Goal: Transaction & Acquisition: Purchase product/service

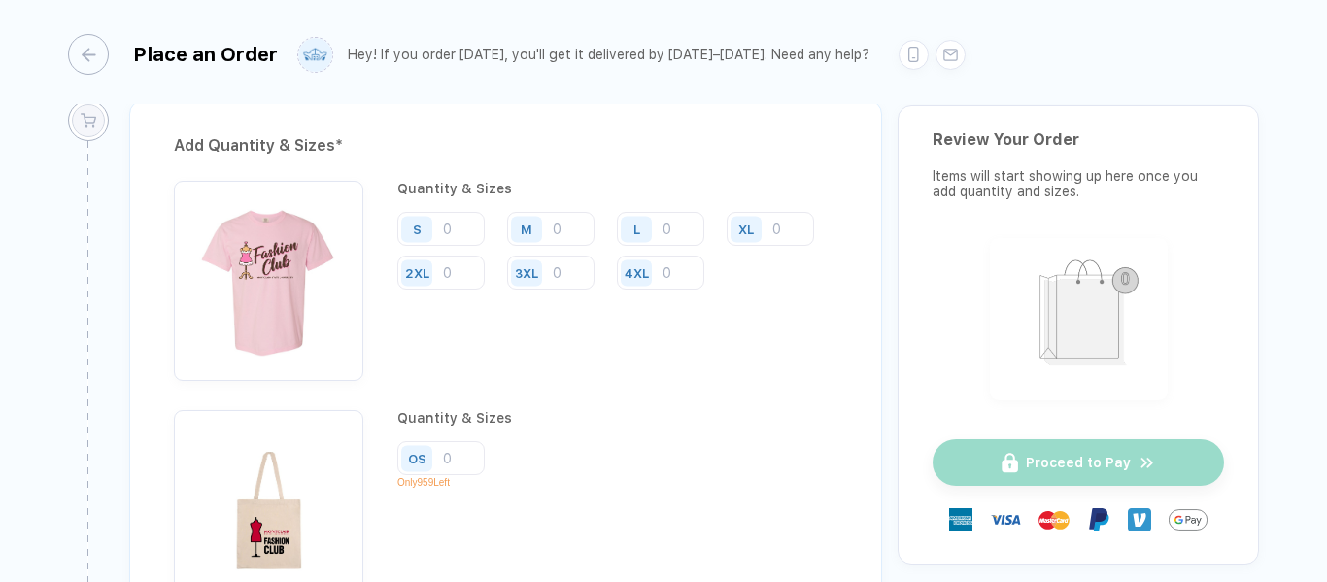
scroll to position [1415, 0]
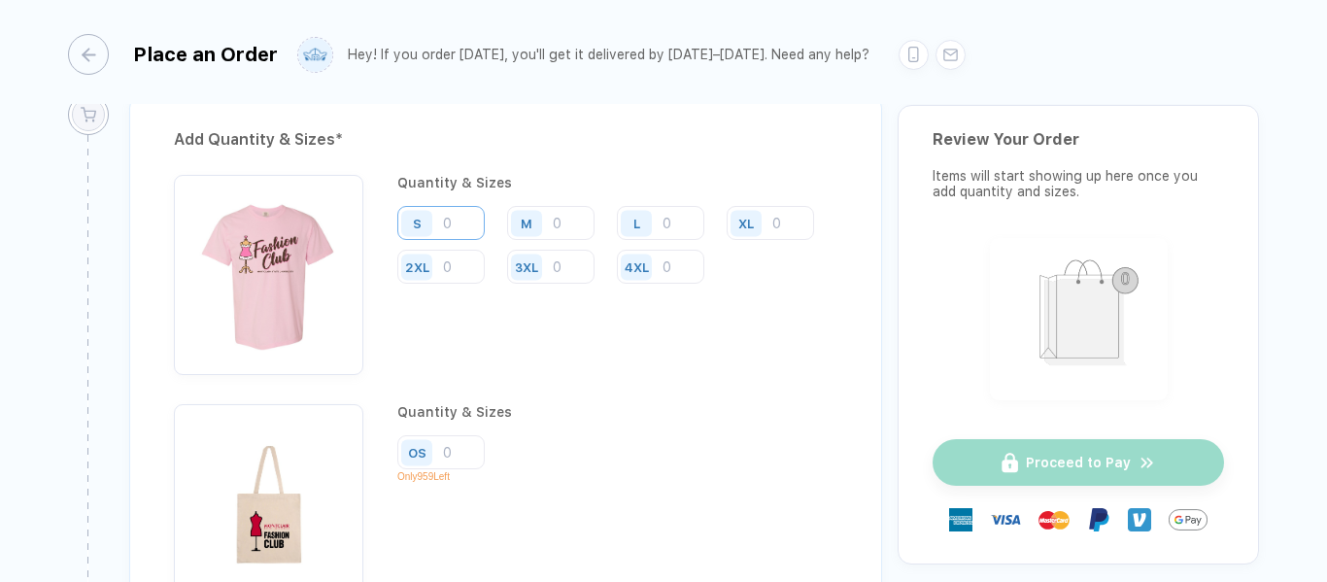
click at [453, 223] on input "number" at bounding box center [440, 223] width 87 height 34
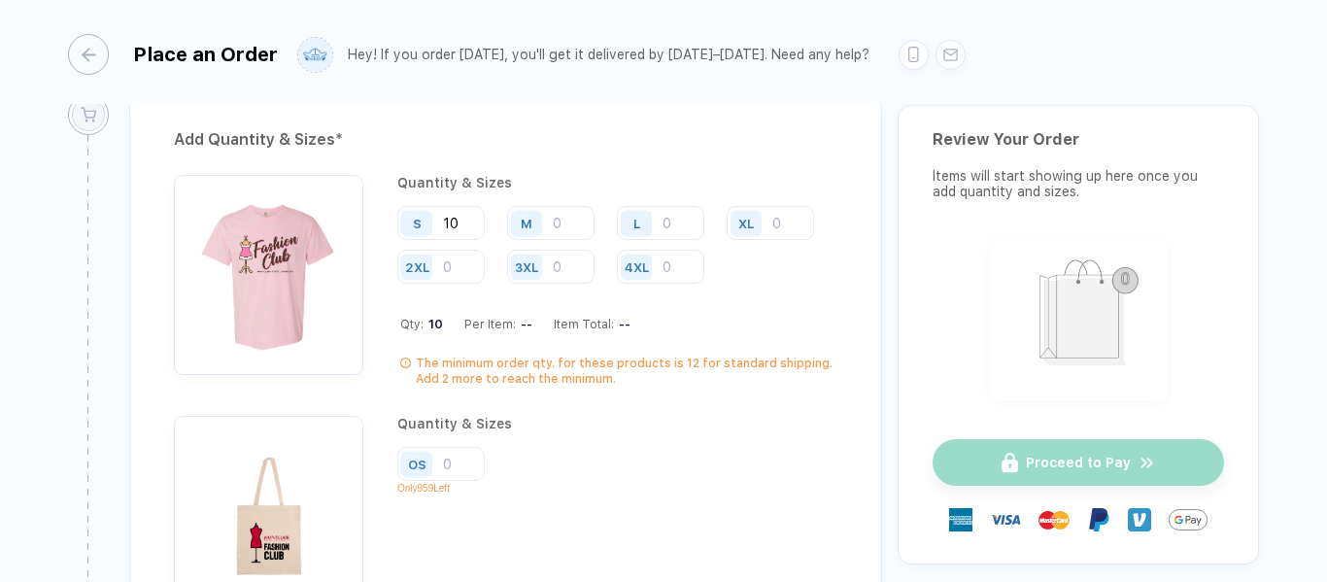
type input "10"
click at [565, 221] on input "number" at bounding box center [550, 223] width 87 height 34
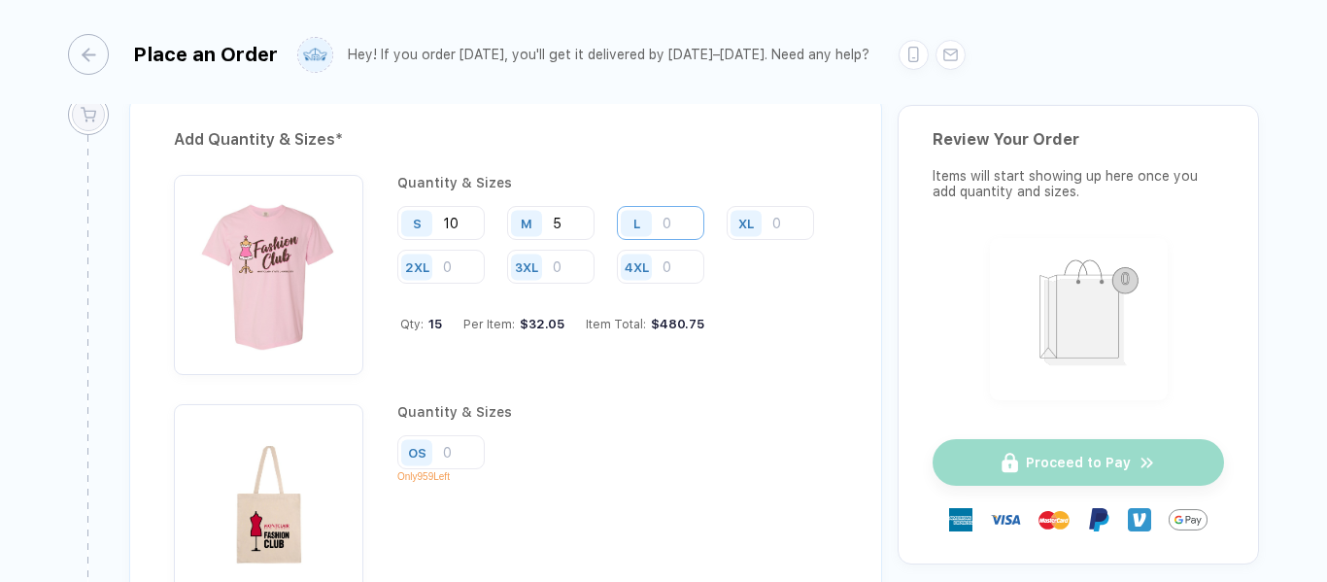
type input "5"
click at [670, 221] on input "number" at bounding box center [660, 223] width 87 height 34
type input "5"
click at [782, 225] on input "number" at bounding box center [770, 223] width 87 height 34
type input "2"
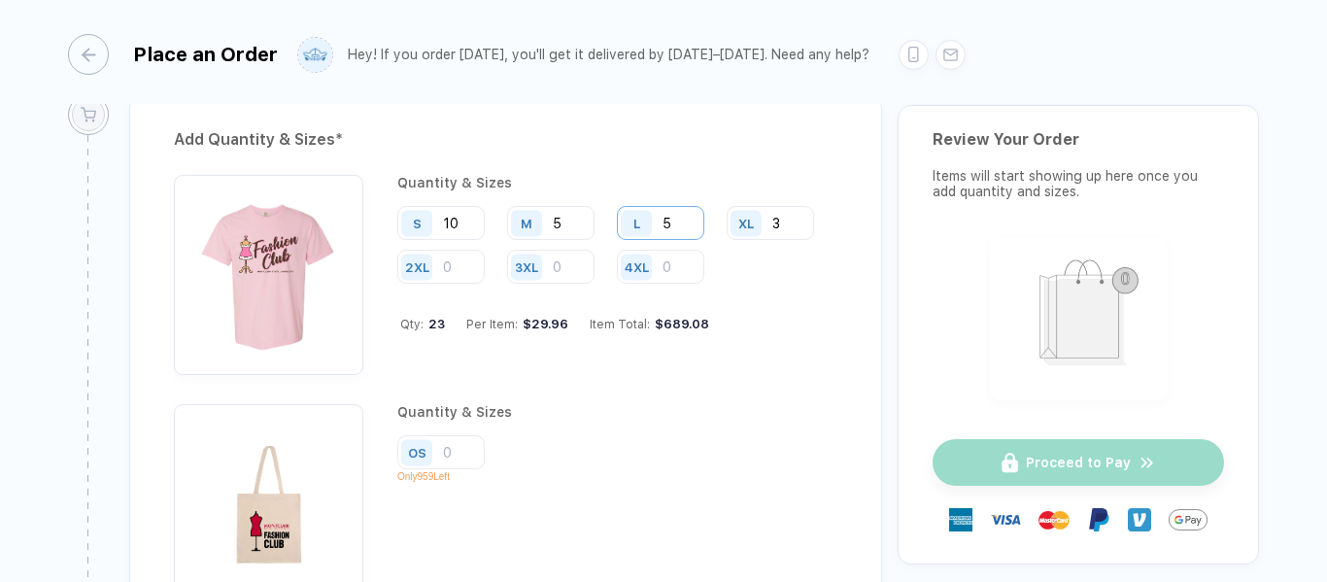
type input "3"
click at [675, 223] on input "5" at bounding box center [660, 223] width 87 height 34
type input "4"
click at [790, 347] on div "Quantity & Sizes S 10 M 5 L 4 XL 3 2XL 3XL 4XL Qty: 22 Per Item: $30.08 Item To…" at bounding box center [617, 275] width 440 height 200
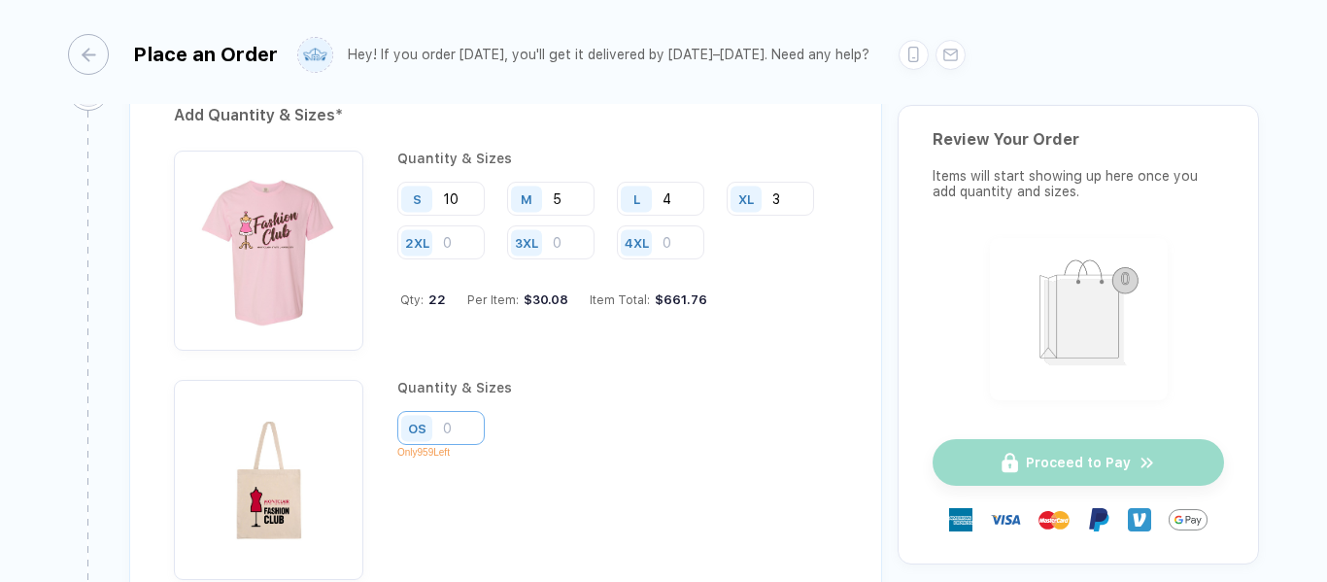
click at [460, 426] on input "number" at bounding box center [440, 428] width 87 height 34
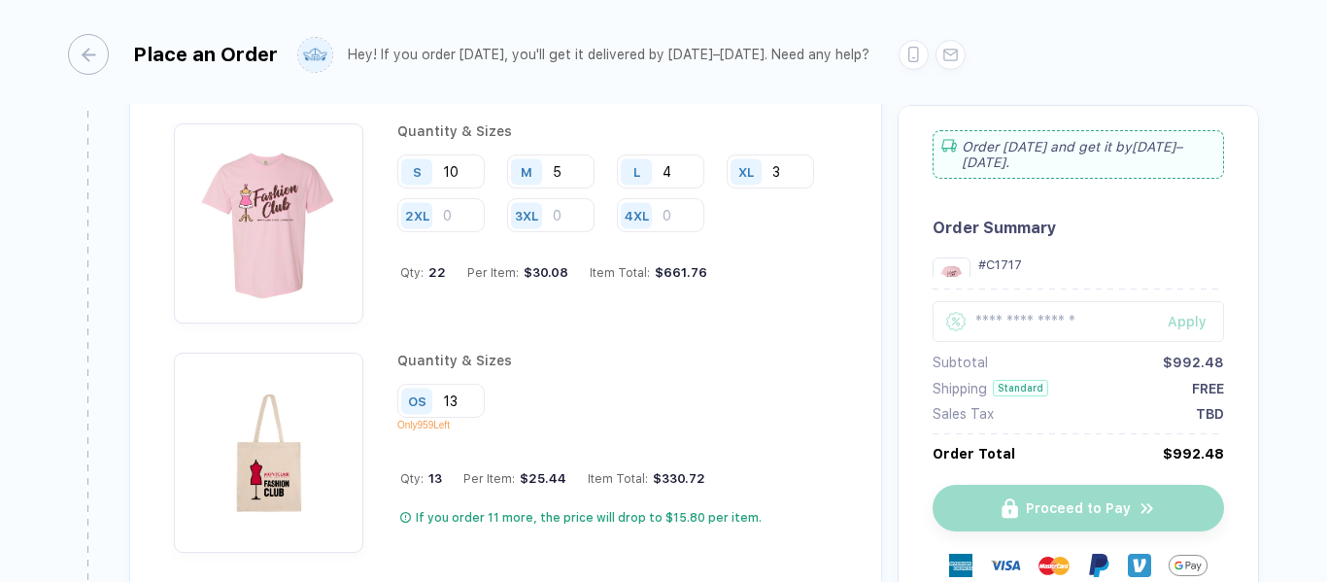
scroll to position [1468, 0]
type input "13"
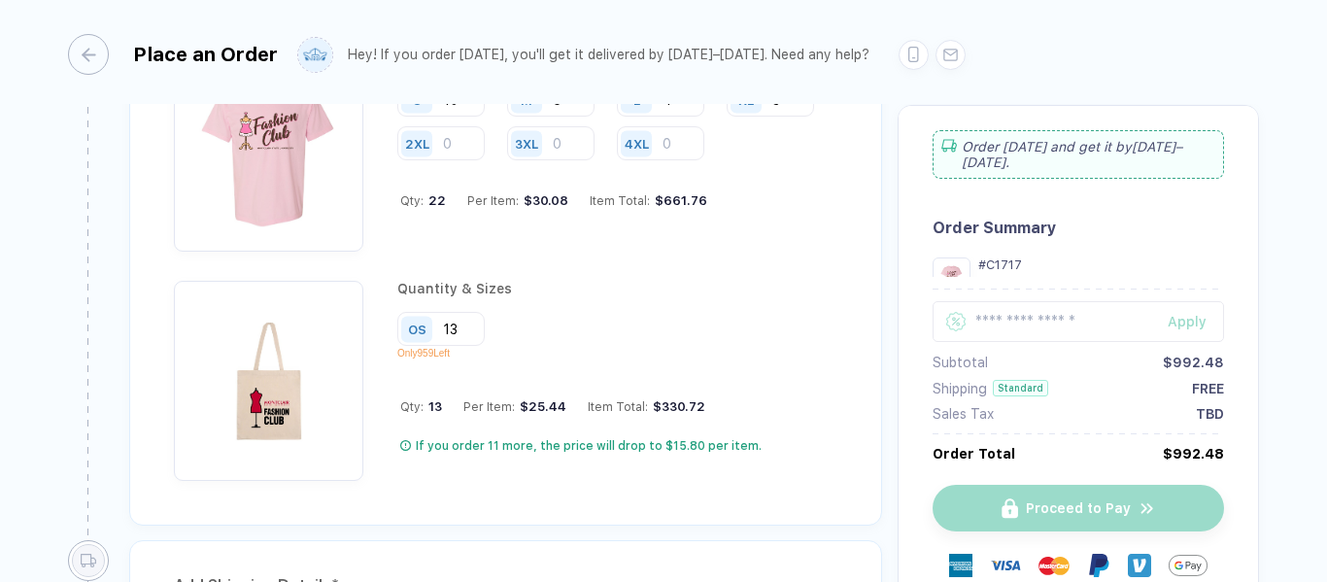
scroll to position [1515, 0]
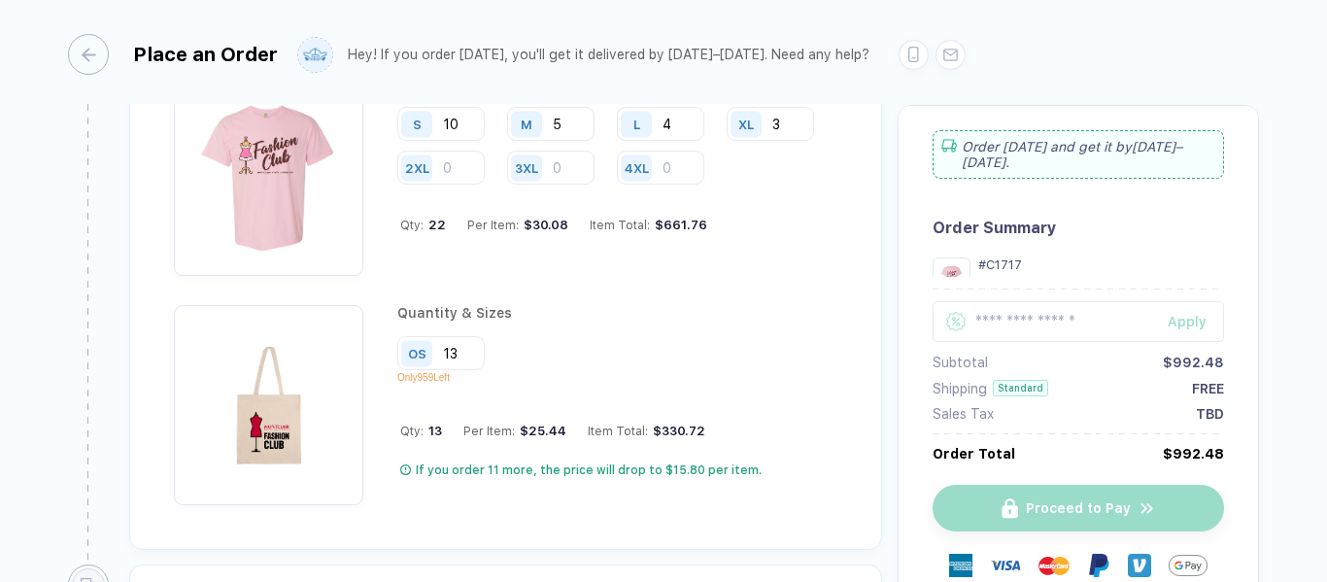
drag, startPoint x: 649, startPoint y: 221, endPoint x: 730, endPoint y: 217, distance: 80.7
click at [730, 218] on div "Qty: 22 Per Item: $30.08 Item Total: $661.76" at bounding box center [618, 225] width 437 height 15
click at [650, 221] on div "$661.76" at bounding box center [678, 225] width 57 height 15
drag, startPoint x: 652, startPoint y: 221, endPoint x: 700, endPoint y: 221, distance: 48.6
click at [700, 221] on div "Qty: 22 Per Item: $30.08 Item Total: $661.76" at bounding box center [618, 225] width 437 height 15
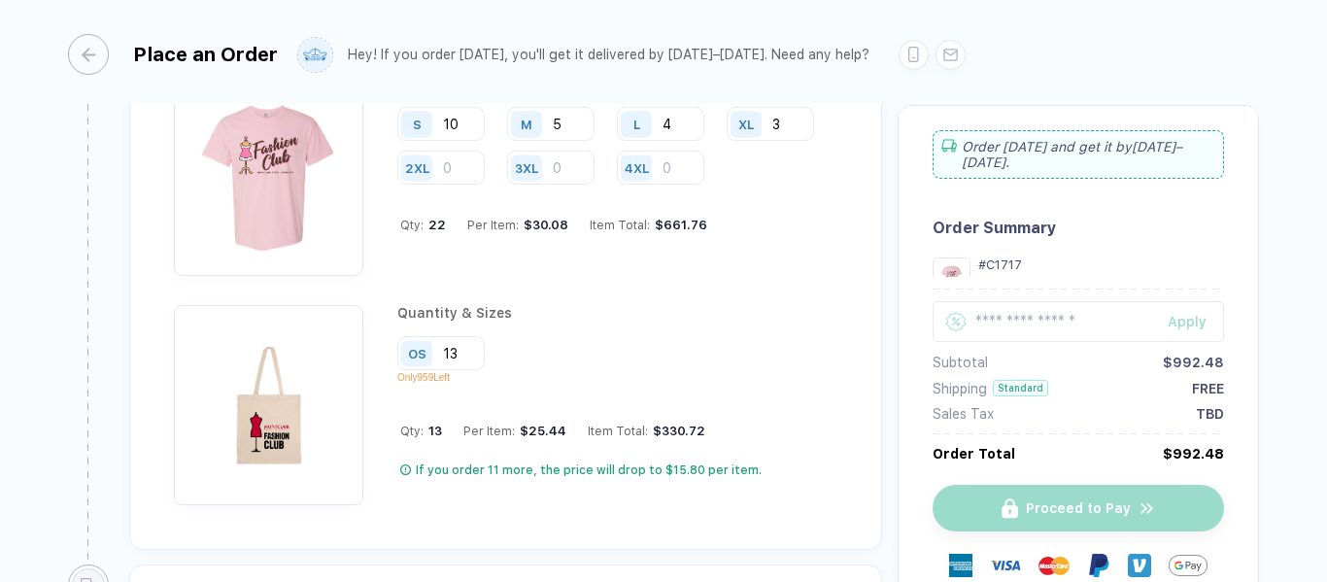
click at [682, 221] on div "$661.76" at bounding box center [678, 225] width 57 height 15
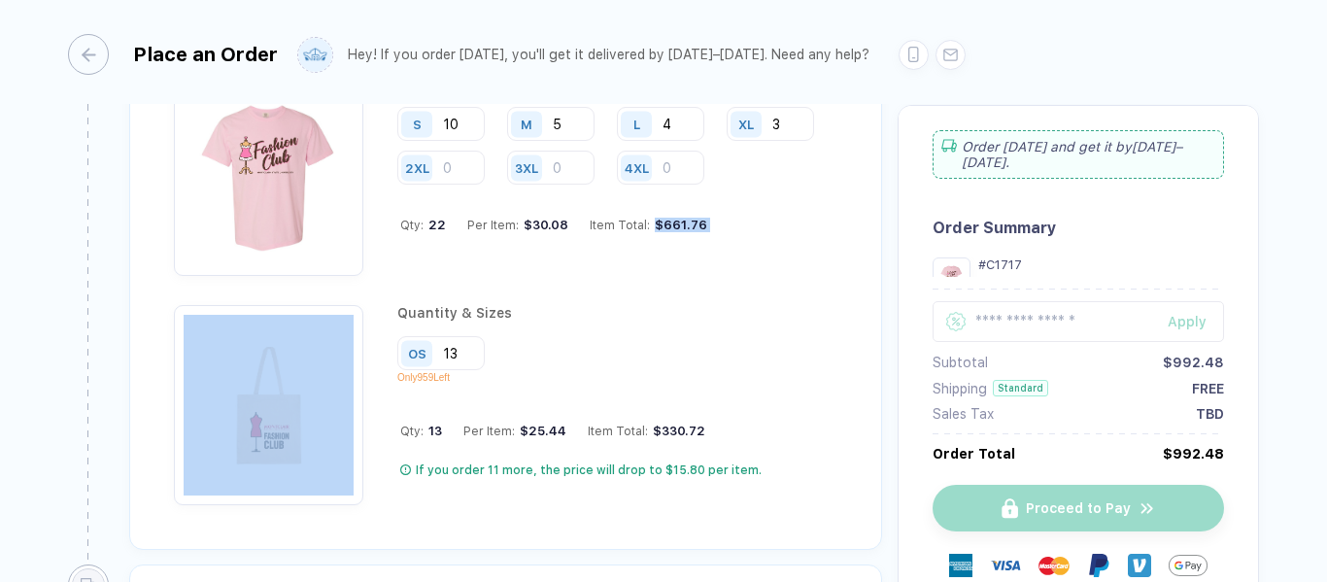
click at [682, 221] on div "$661.76" at bounding box center [678, 225] width 57 height 15
copy div "$661.76"
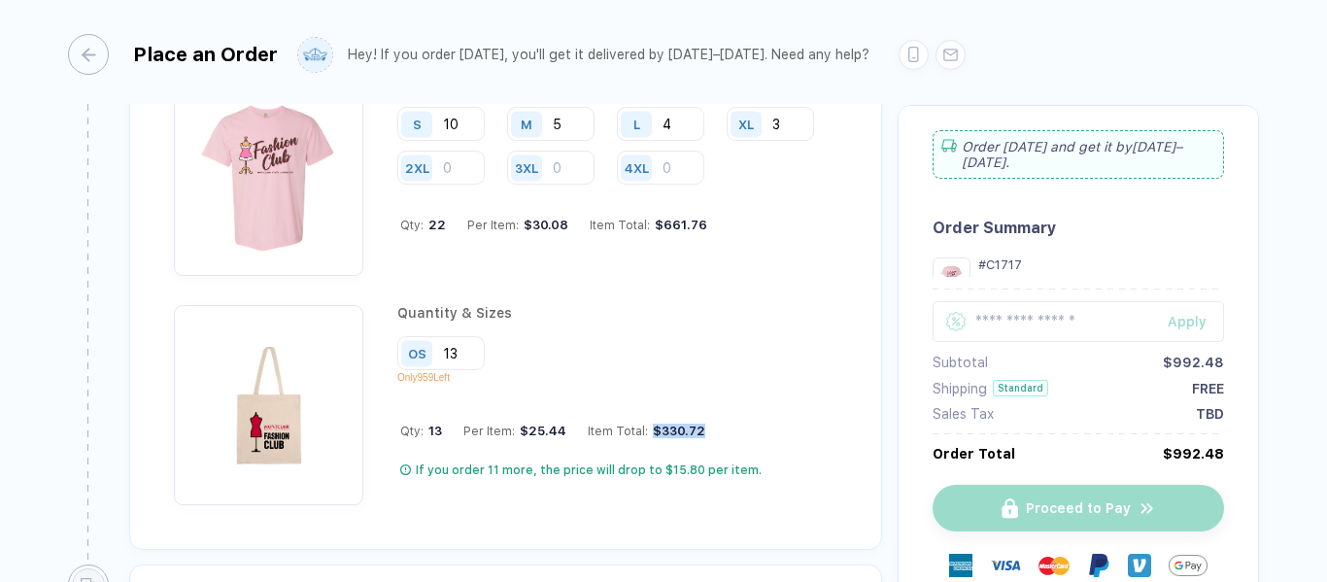
drag, startPoint x: 649, startPoint y: 430, endPoint x: 698, endPoint y: 429, distance: 48.6
click at [698, 429] on div "$330.72" at bounding box center [676, 431] width 57 height 15
copy div "$330.72"
click at [16, 215] on div "**********" at bounding box center [663, 292] width 1327 height 585
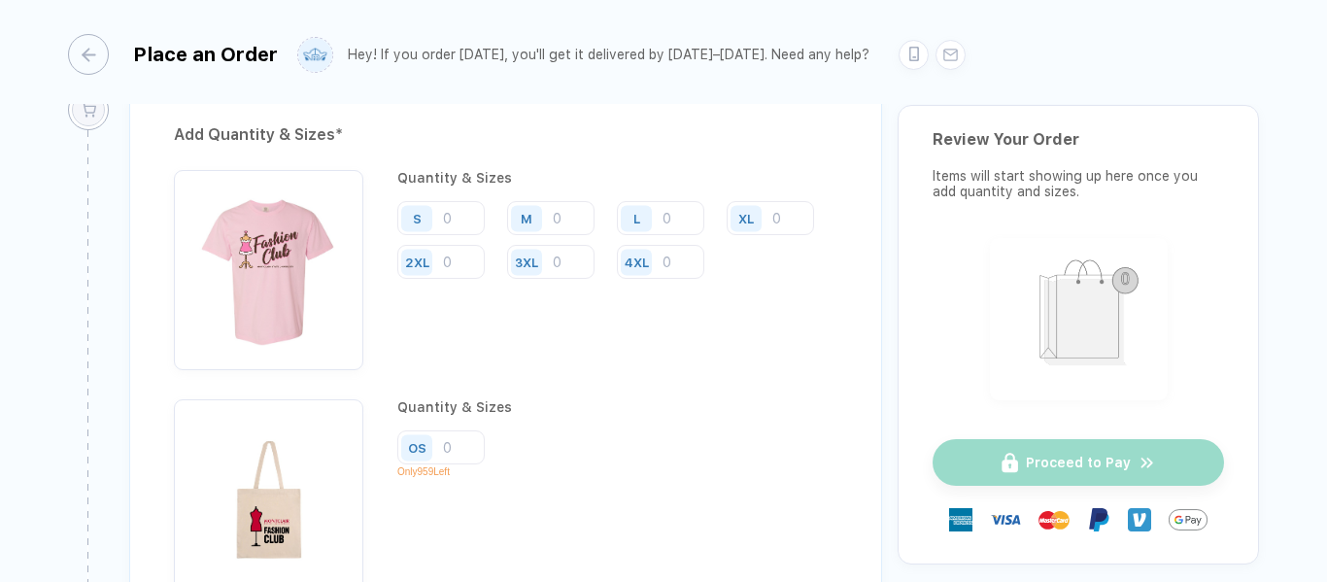
scroll to position [1460, 0]
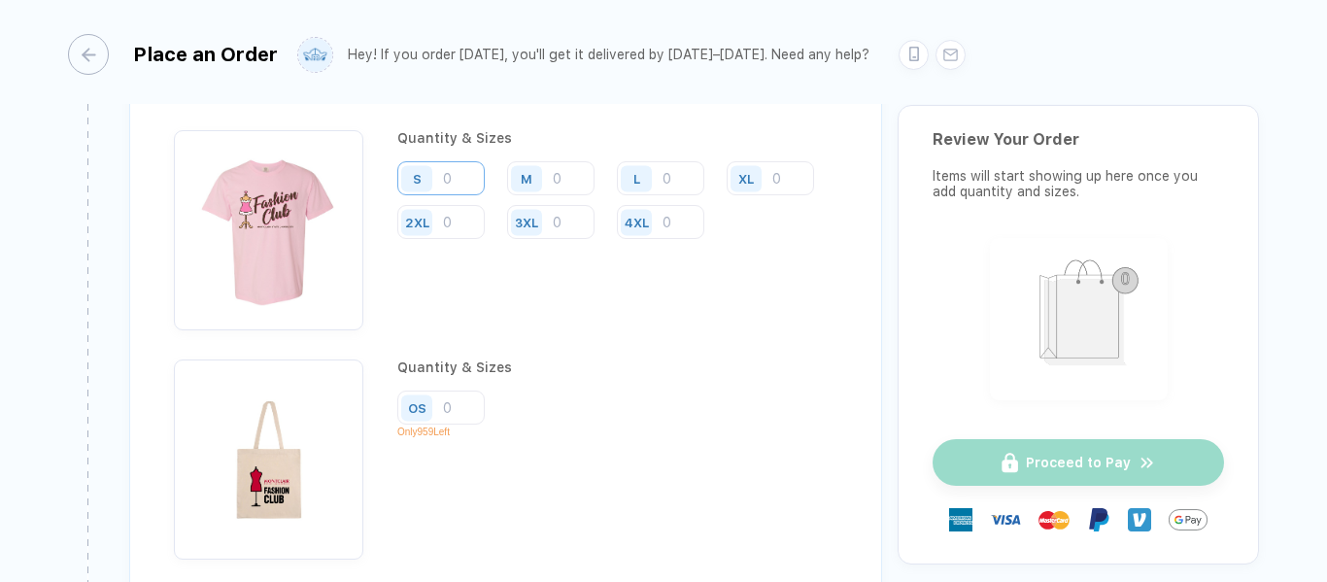
click at [455, 174] on input "number" at bounding box center [440, 178] width 87 height 34
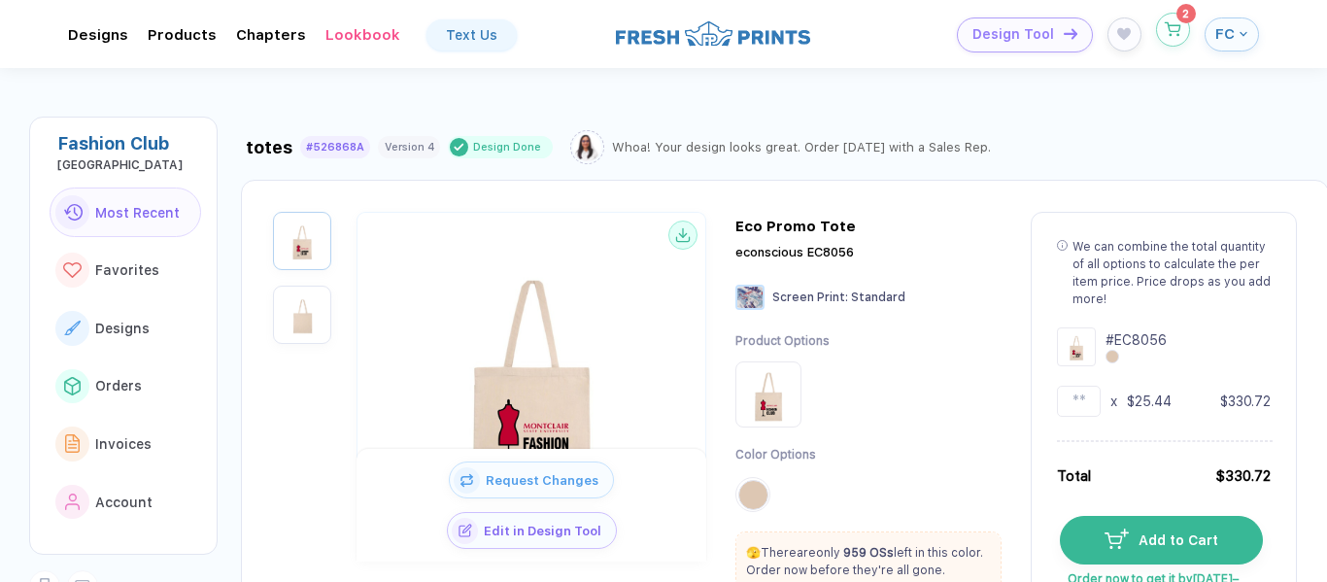
click at [1166, 40] on button "button" at bounding box center [1173, 30] width 34 height 34
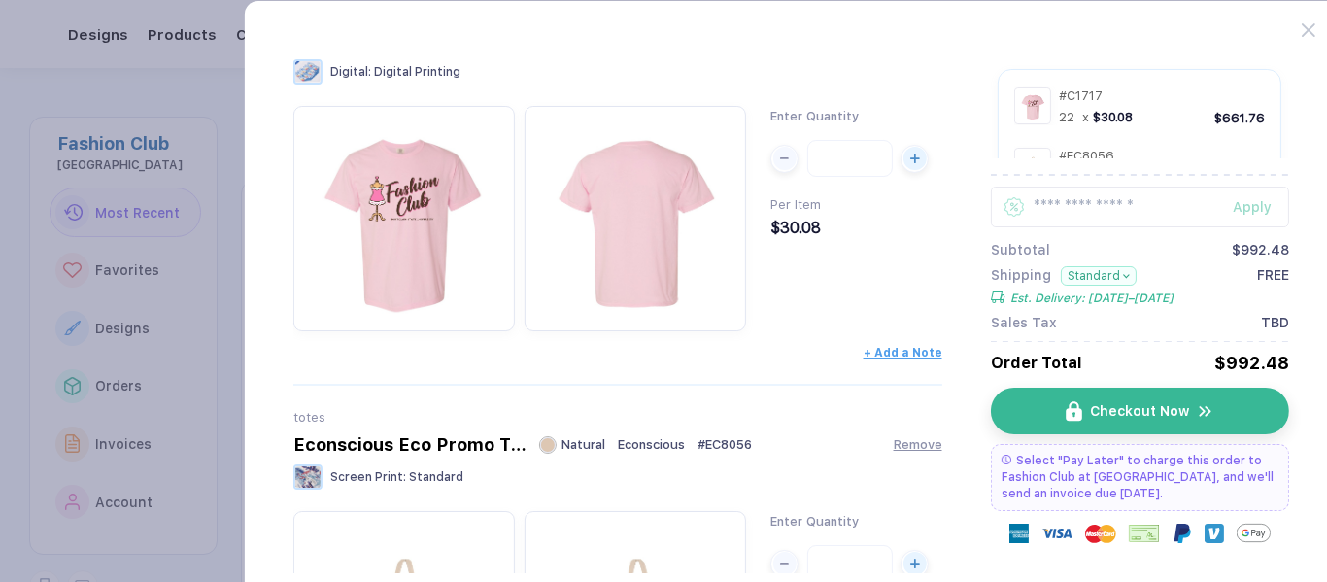
scroll to position [51, 0]
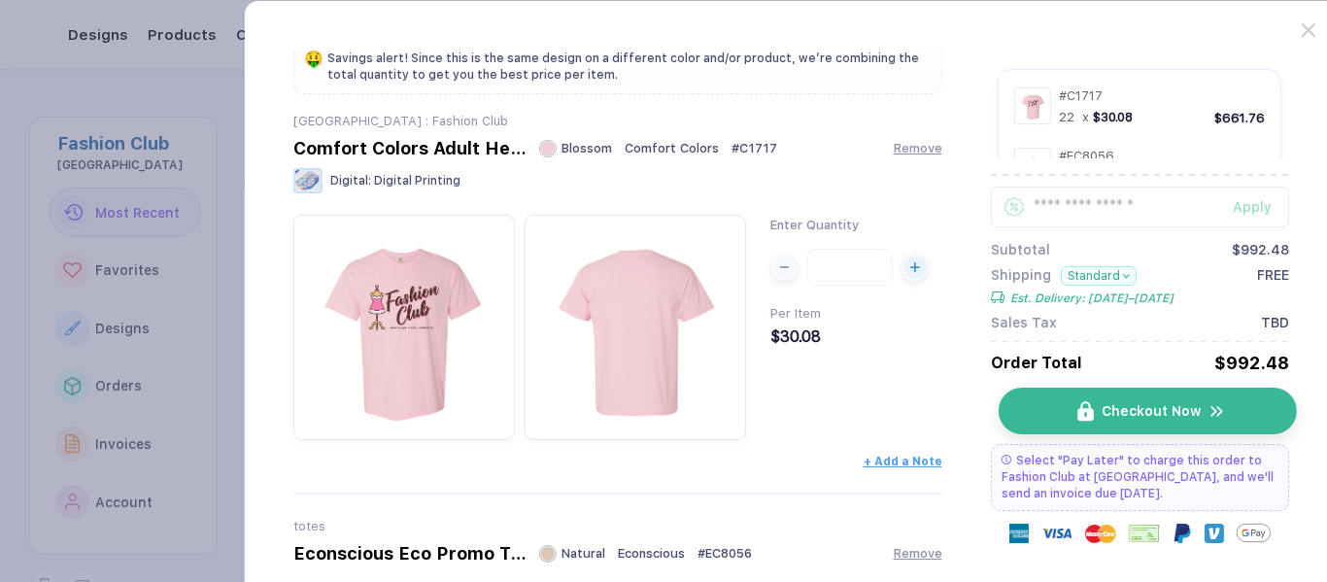
click at [1099, 411] on button "Checkout Now" at bounding box center [1148, 411] width 298 height 47
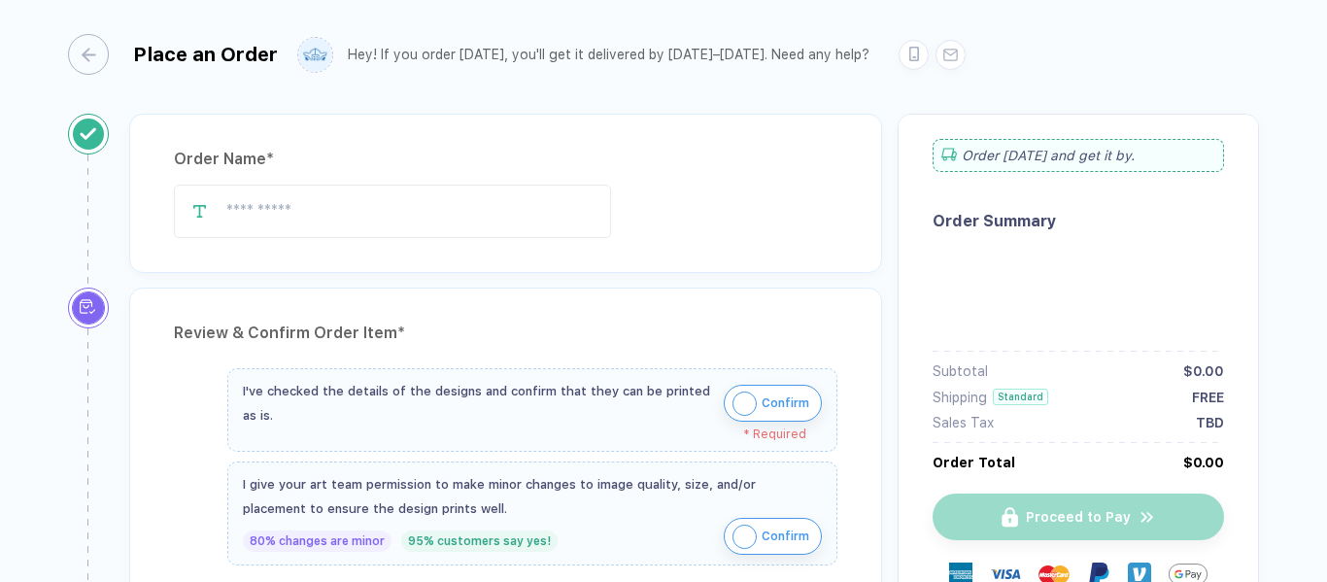
type input "**********"
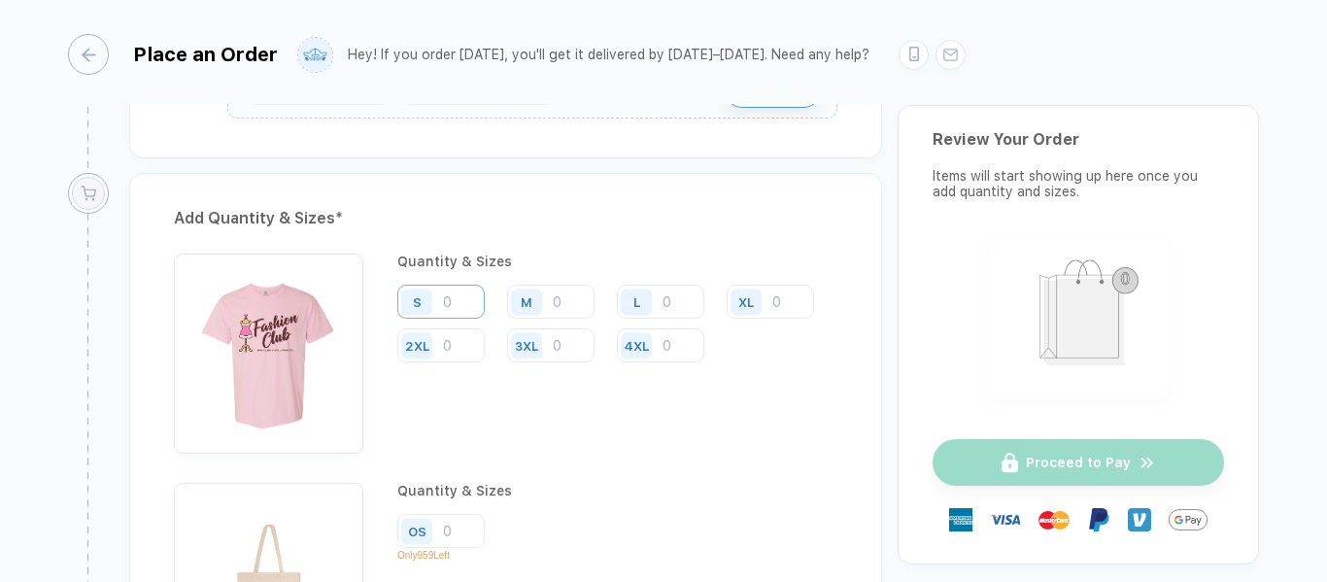
scroll to position [1339, 0]
click at [443, 300] on input "number" at bounding box center [440, 300] width 87 height 34
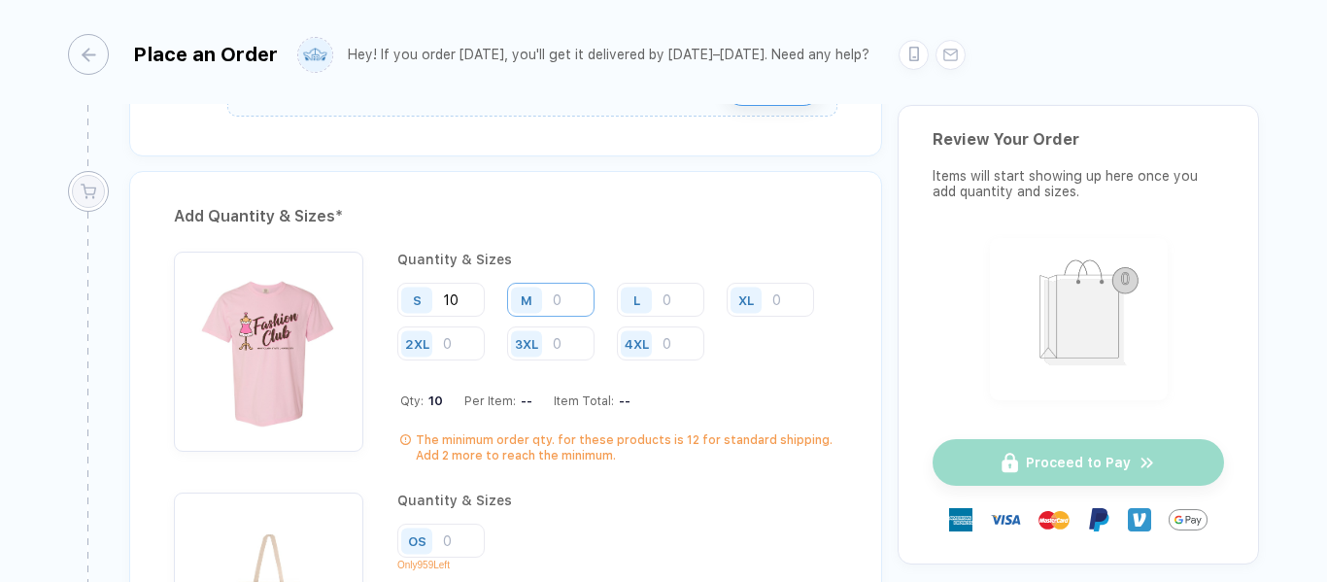
type input "10"
click at [579, 294] on input "number" at bounding box center [550, 300] width 87 height 34
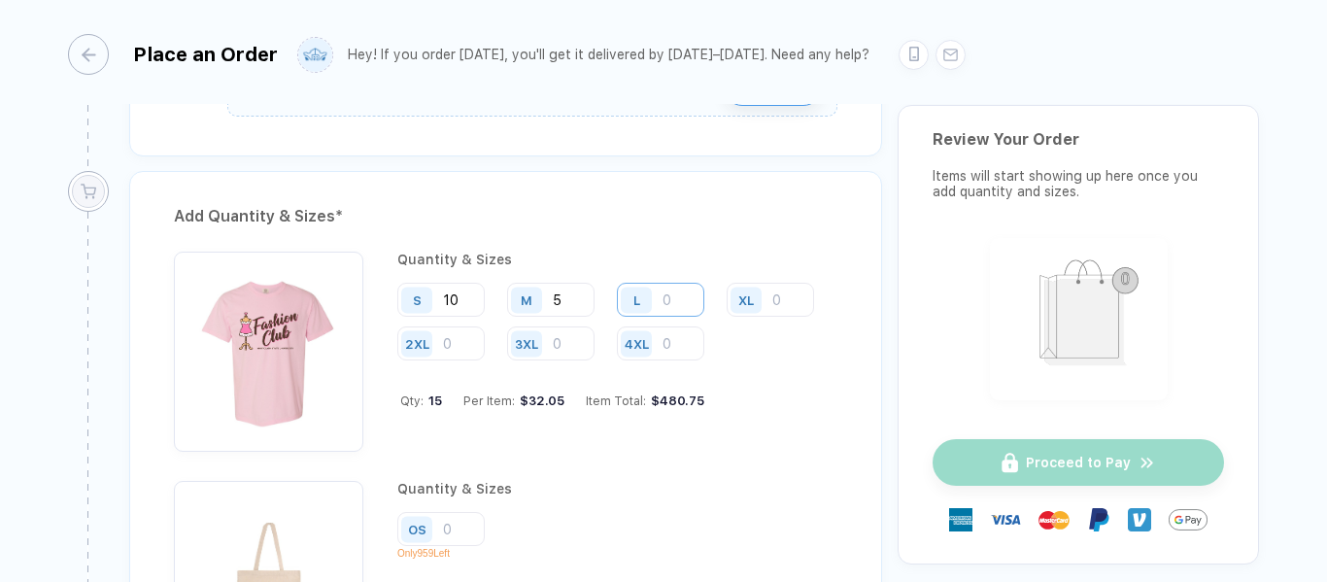
type input "5"
click at [664, 297] on input "number" at bounding box center [660, 300] width 87 height 34
type input "4"
click at [775, 301] on input "number" at bounding box center [770, 300] width 87 height 34
type input "3"
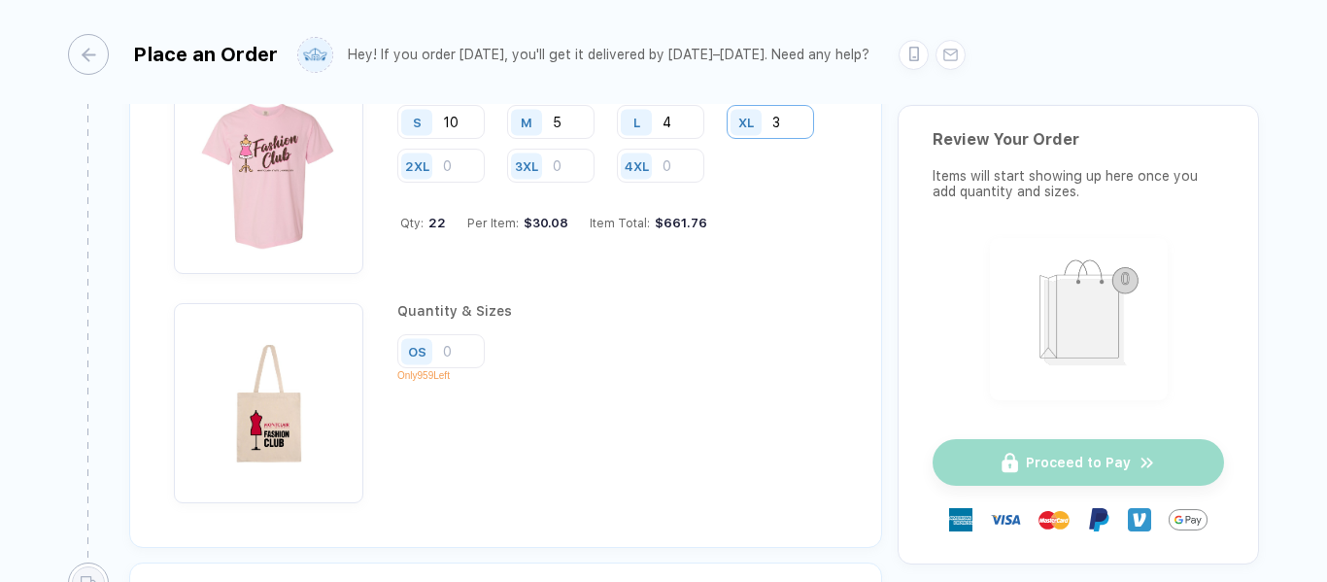
scroll to position [1522, 0]
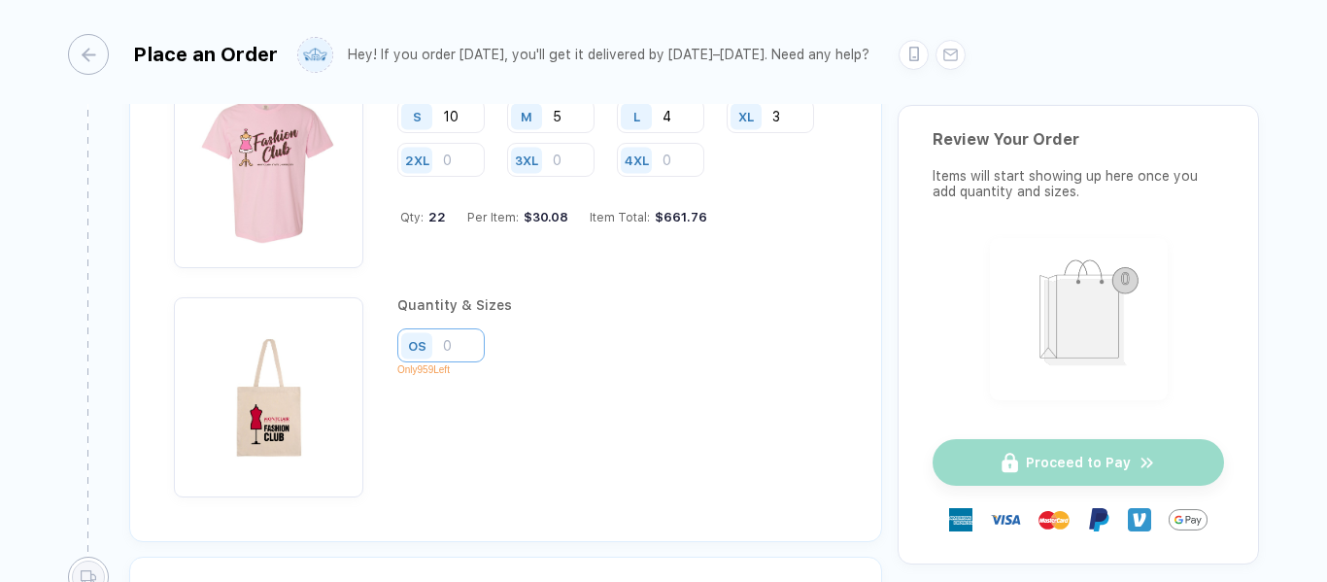
click at [461, 337] on input "number" at bounding box center [440, 345] width 87 height 34
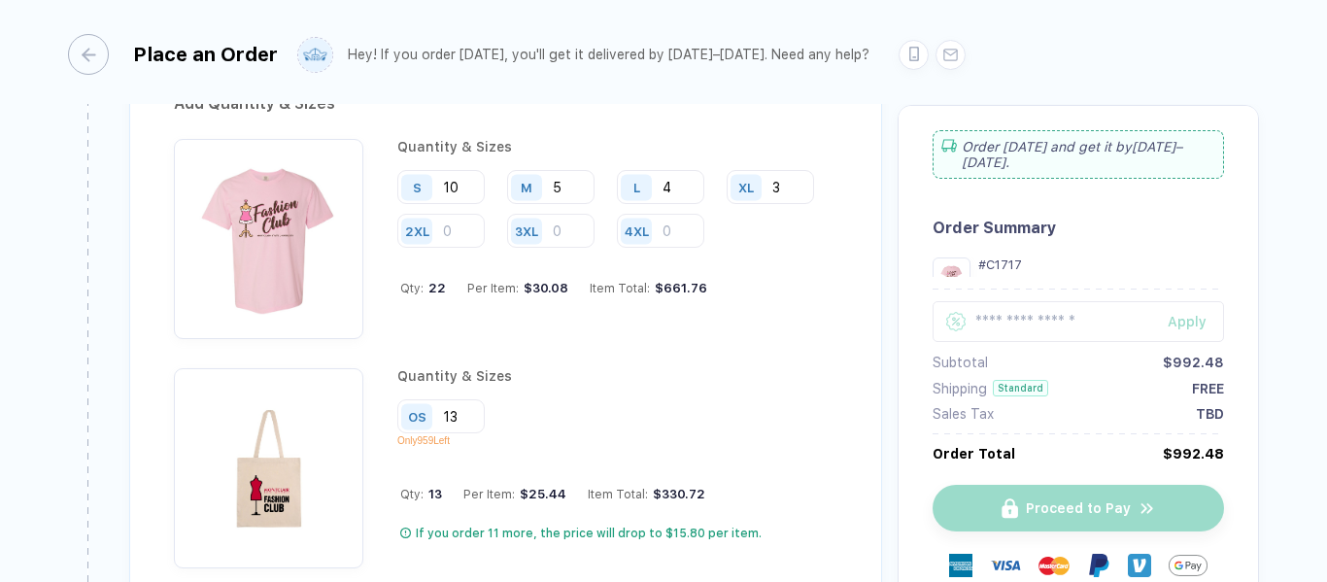
scroll to position [1452, 0]
type input "13"
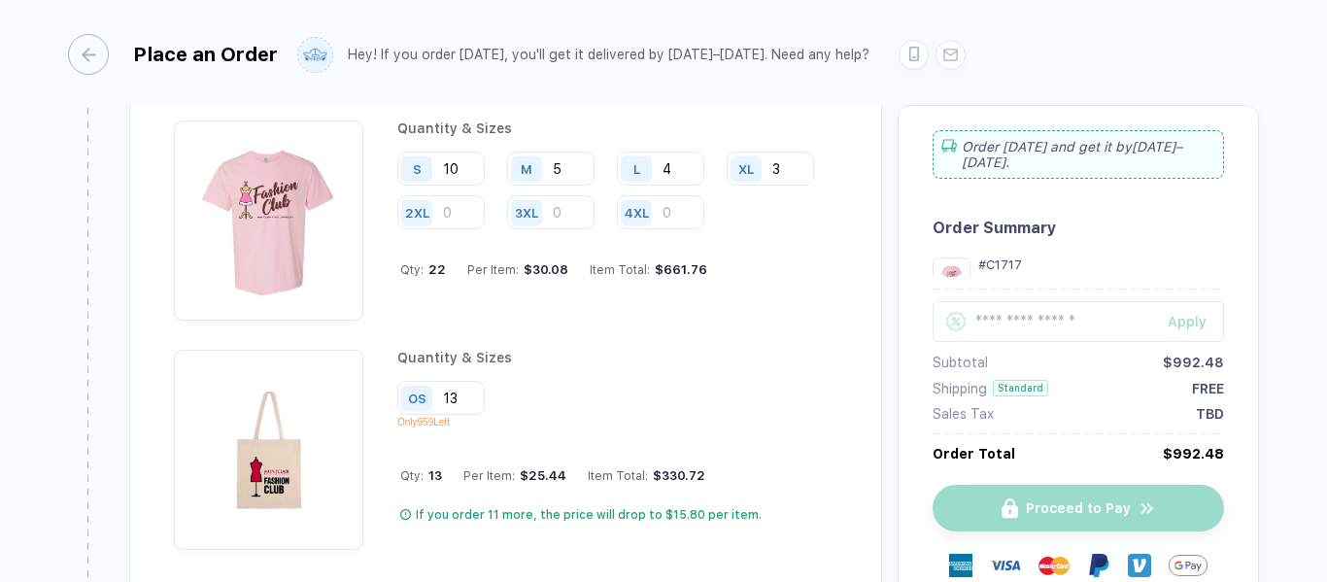
scroll to position [1482, 0]
